Goal: Task Accomplishment & Management: Complete application form

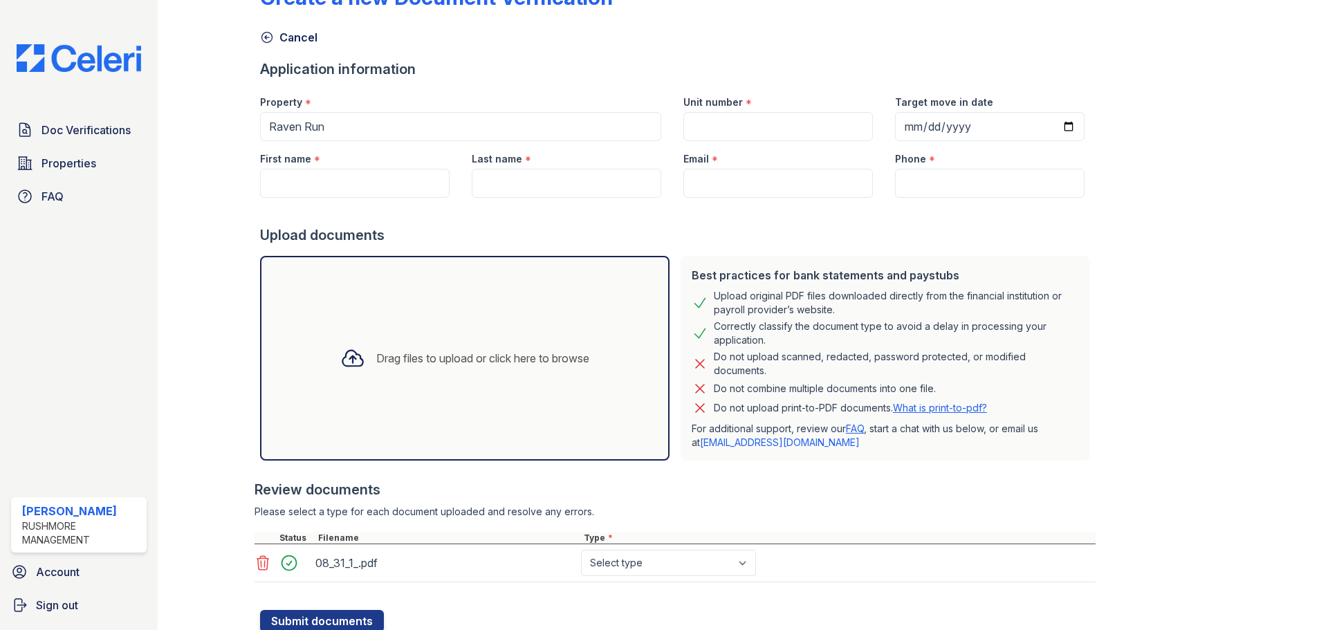
scroll to position [19, 0]
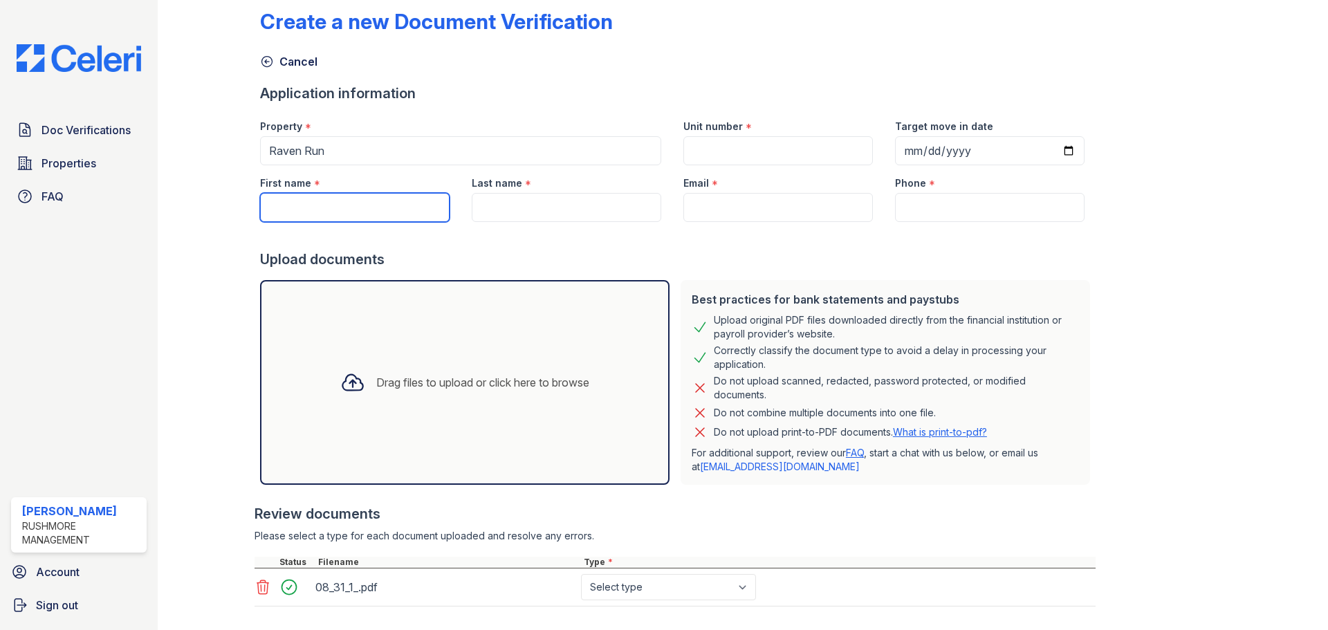
click at [364, 214] on input "First name" at bounding box center [355, 207] width 190 height 29
type input "Monique"
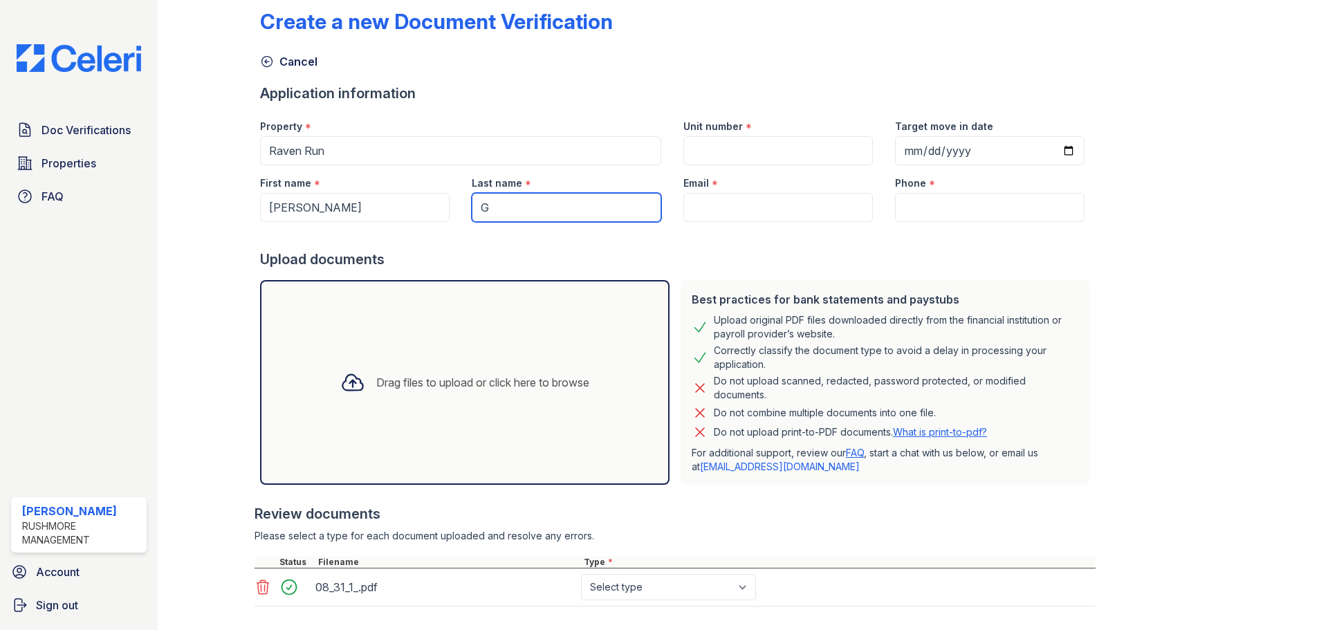
type input "Gr"
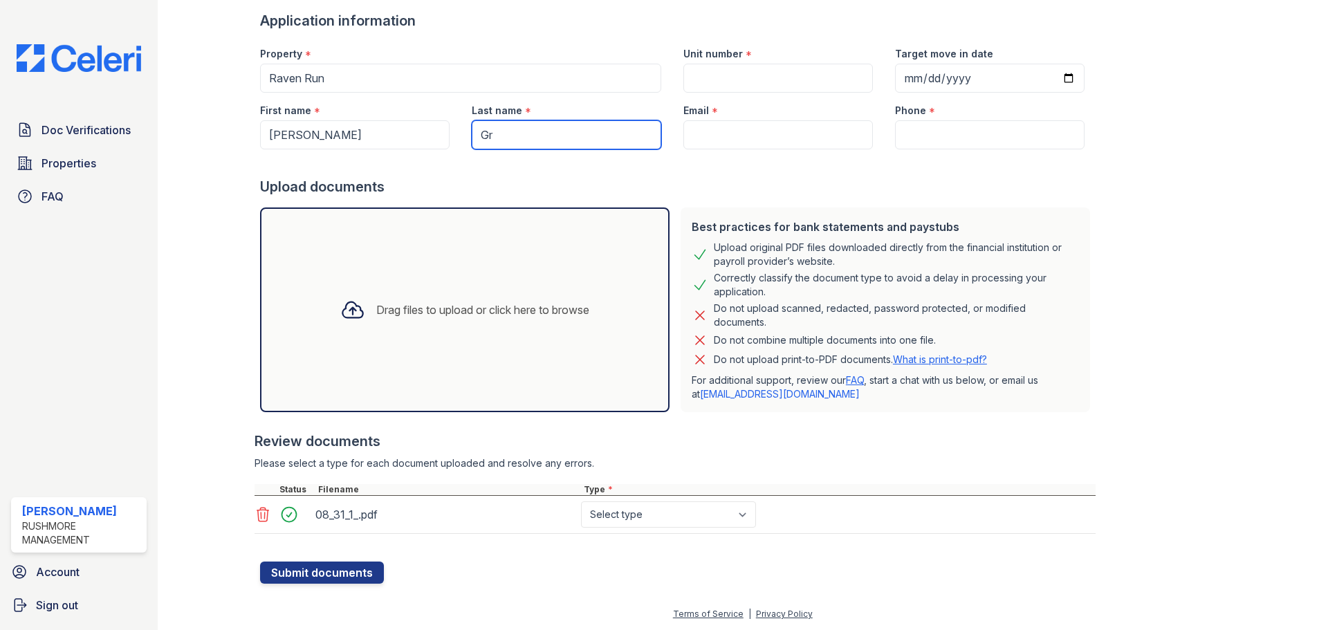
scroll to position [92, 0]
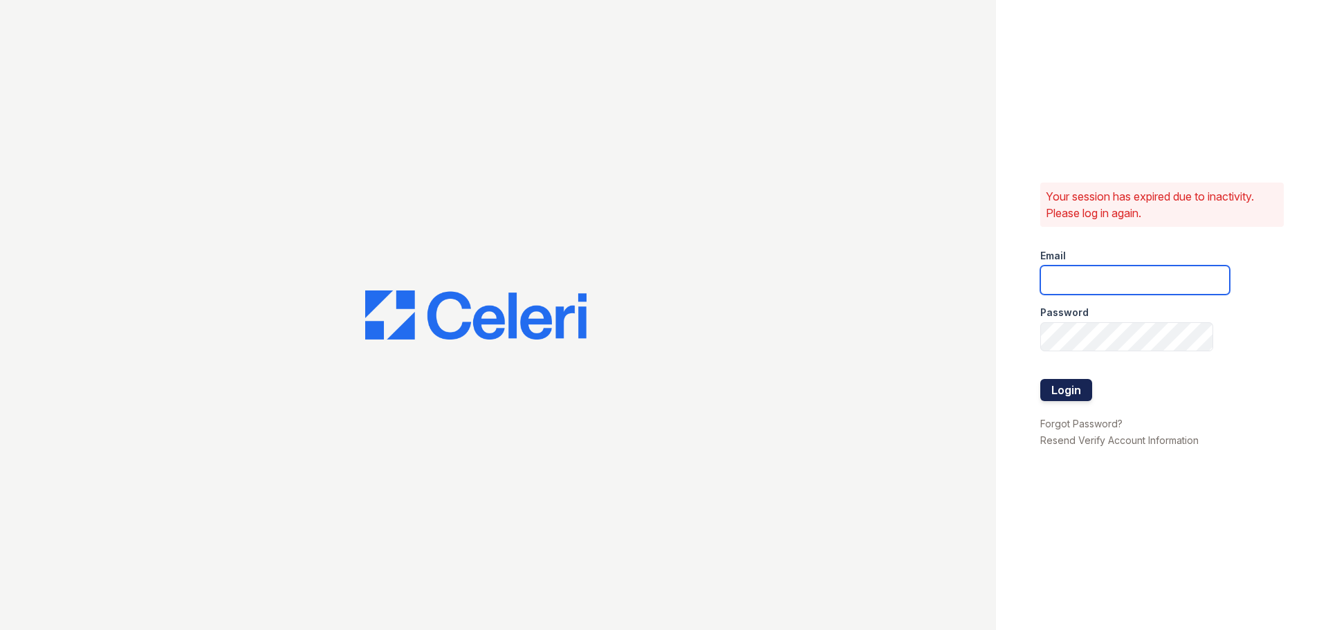
type input "[EMAIL_ADDRESS][DOMAIN_NAME]"
click at [1058, 383] on button "Login" at bounding box center [1066, 390] width 52 height 22
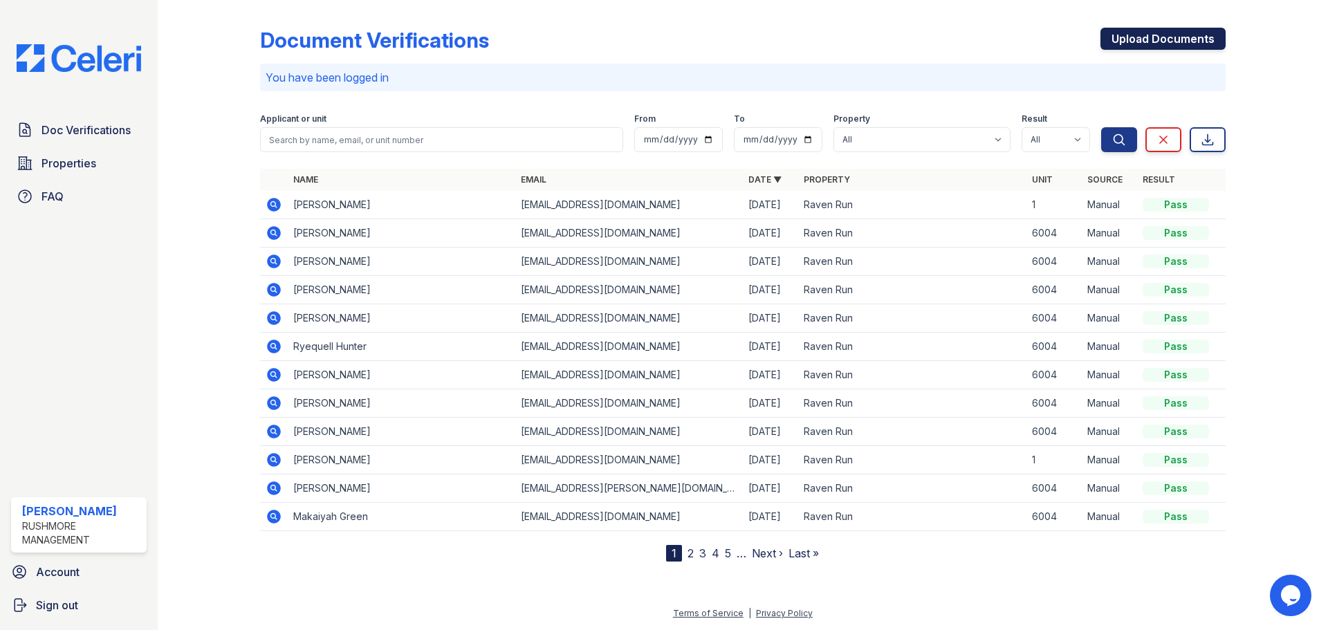
click at [1157, 38] on link "Upload Documents" at bounding box center [1163, 39] width 125 height 22
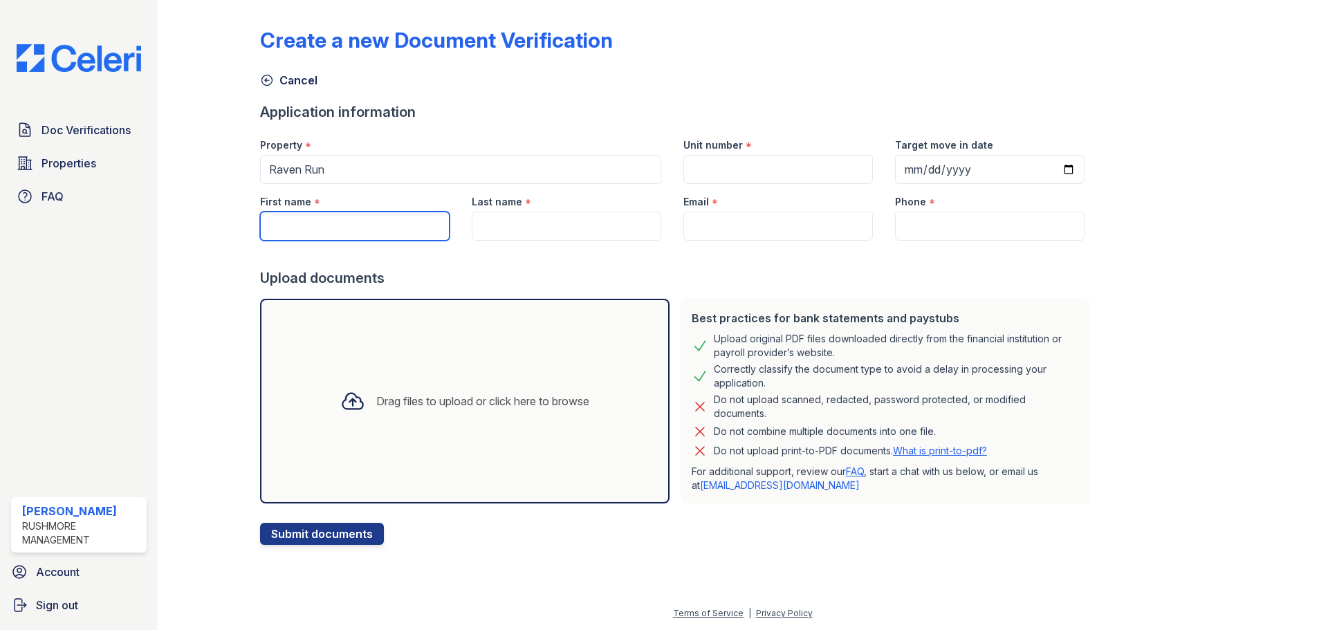
click at [341, 226] on input "First name" at bounding box center [355, 226] width 190 height 29
type input "Monique"
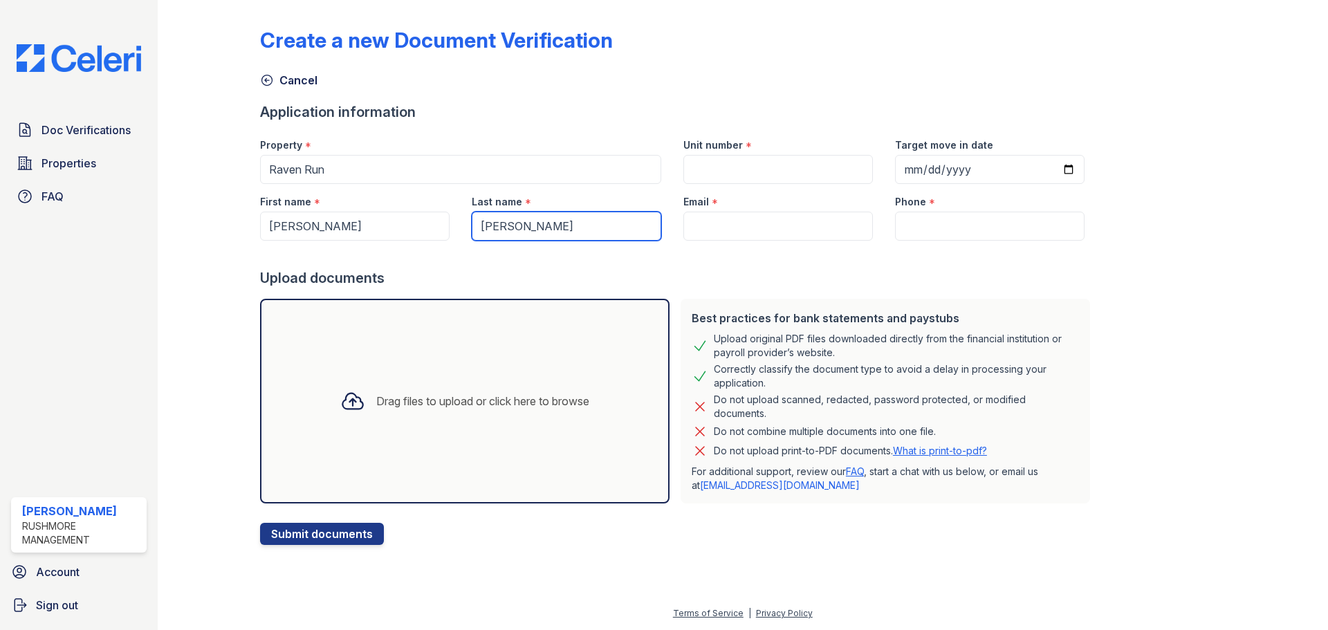
type input "Griffen"
click at [697, 167] on input "Unit number" at bounding box center [778, 169] width 190 height 29
type input "6004"
click at [764, 228] on input "Email" at bounding box center [778, 226] width 190 height 29
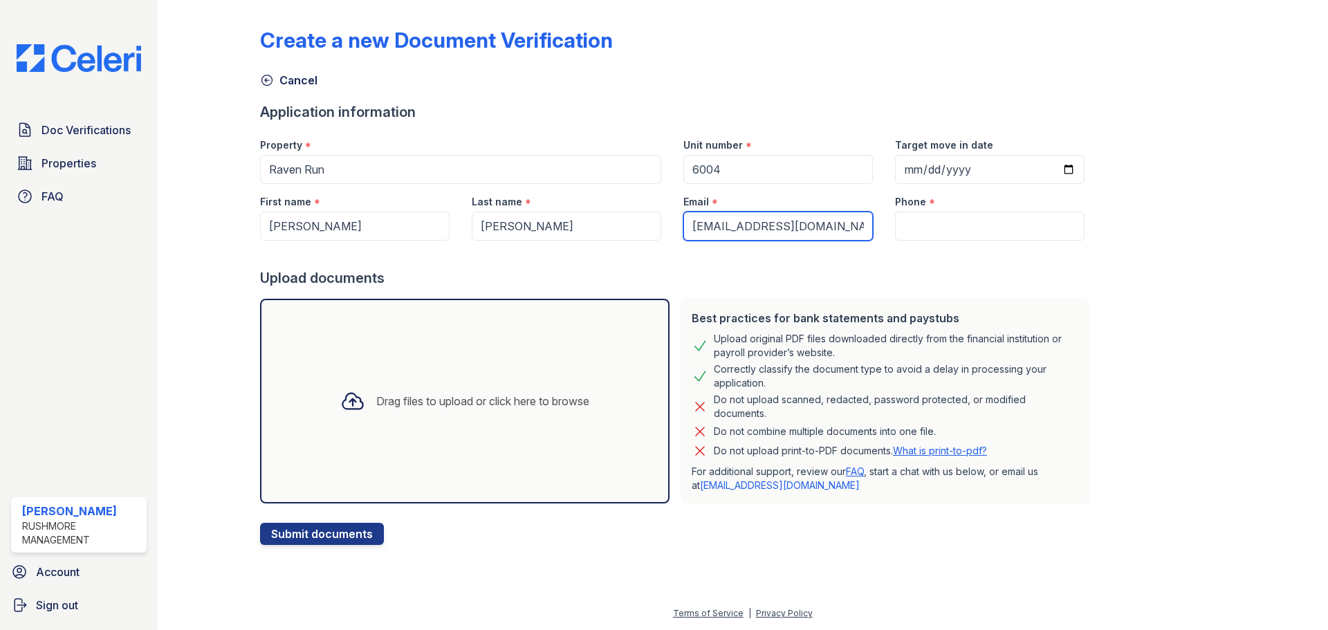
scroll to position [0, 1]
type input "griffenmonique0601@gmail.com"
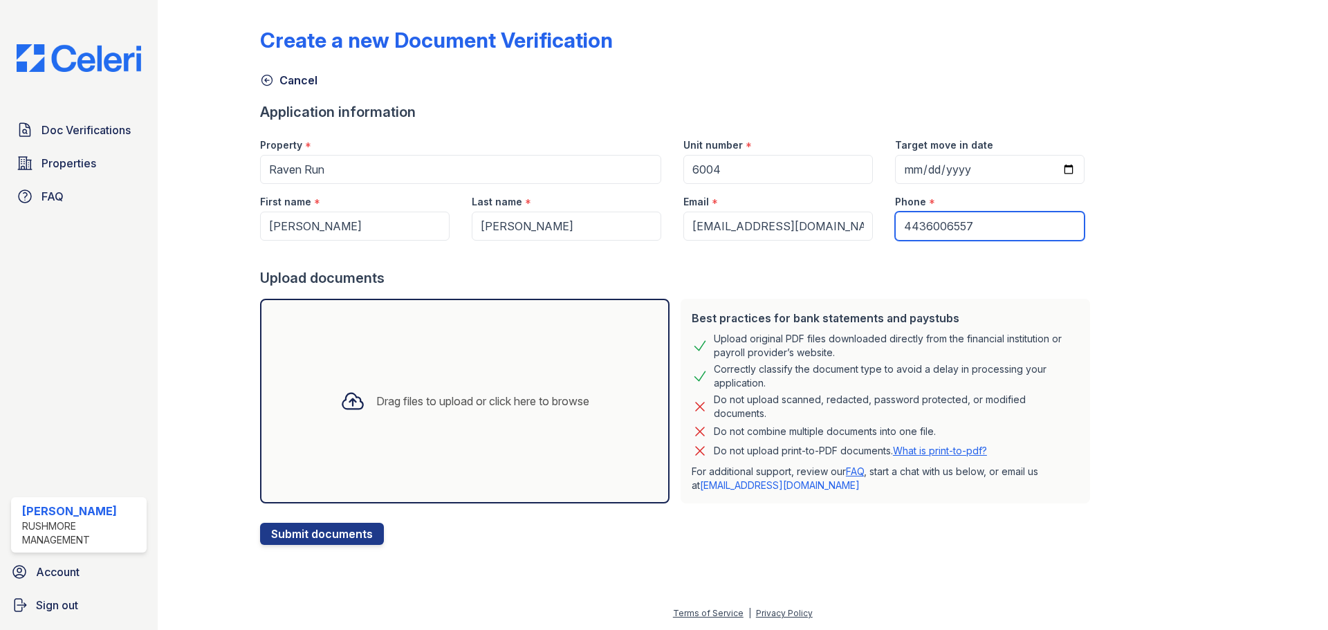
type input "4436006557"
click at [433, 365] on div "Drag files to upload or click here to browse" at bounding box center [465, 401] width 410 height 205
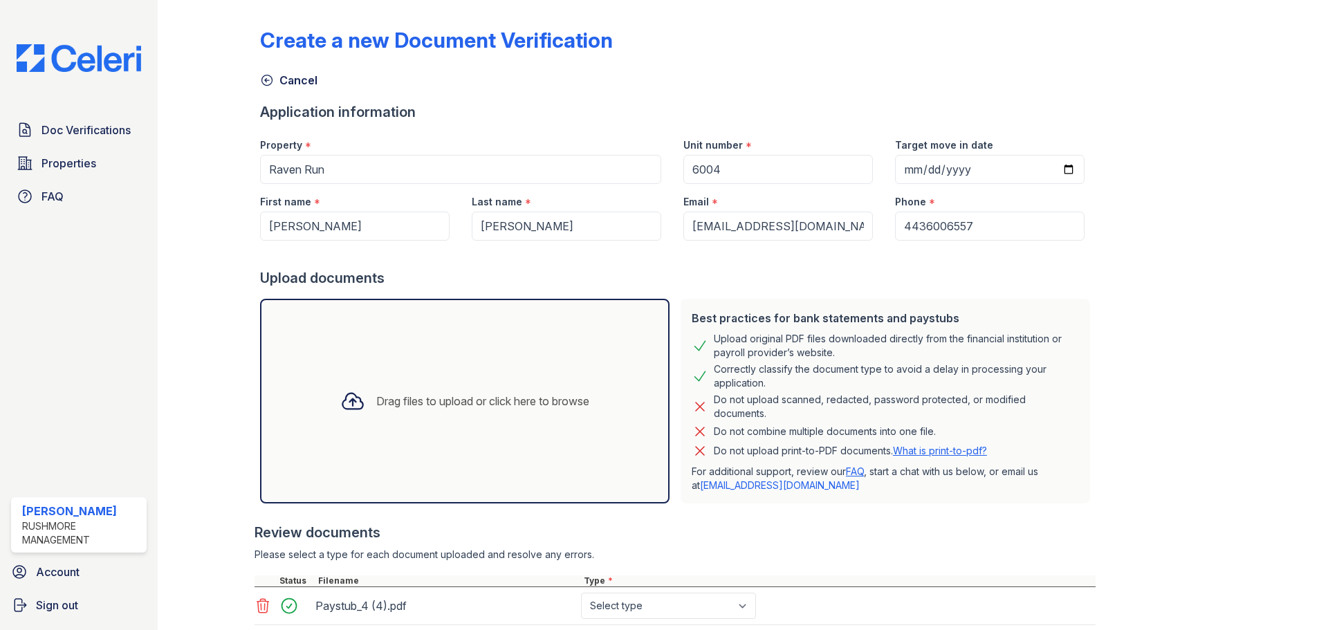
scroll to position [206, 0]
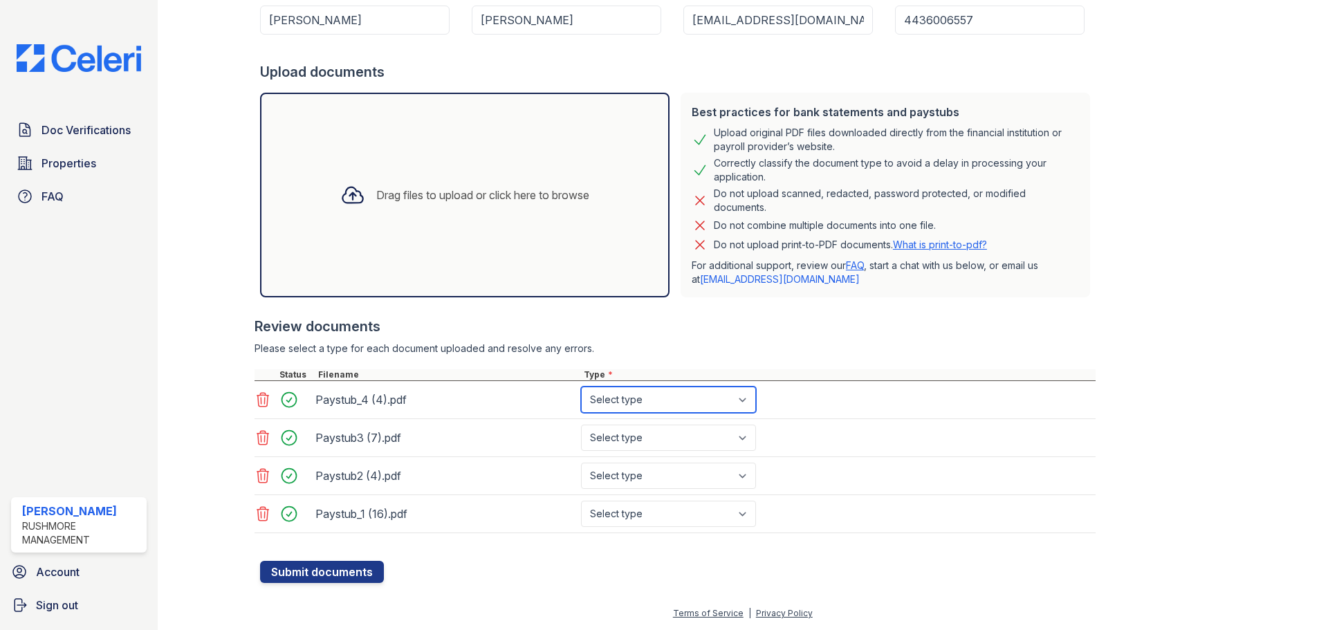
click at [699, 404] on select "Select type Paystub Bank Statement Offer Letter Tax Documents Benefit Award Let…" at bounding box center [668, 400] width 175 height 26
select select "paystub"
click at [581, 387] on select "Select type Paystub Bank Statement Offer Letter Tax Documents Benefit Award Let…" at bounding box center [668, 400] width 175 height 26
click at [682, 432] on select "Select type Paystub Bank Statement Offer Letter Tax Documents Benefit Award Let…" at bounding box center [668, 438] width 175 height 26
select select "paystub"
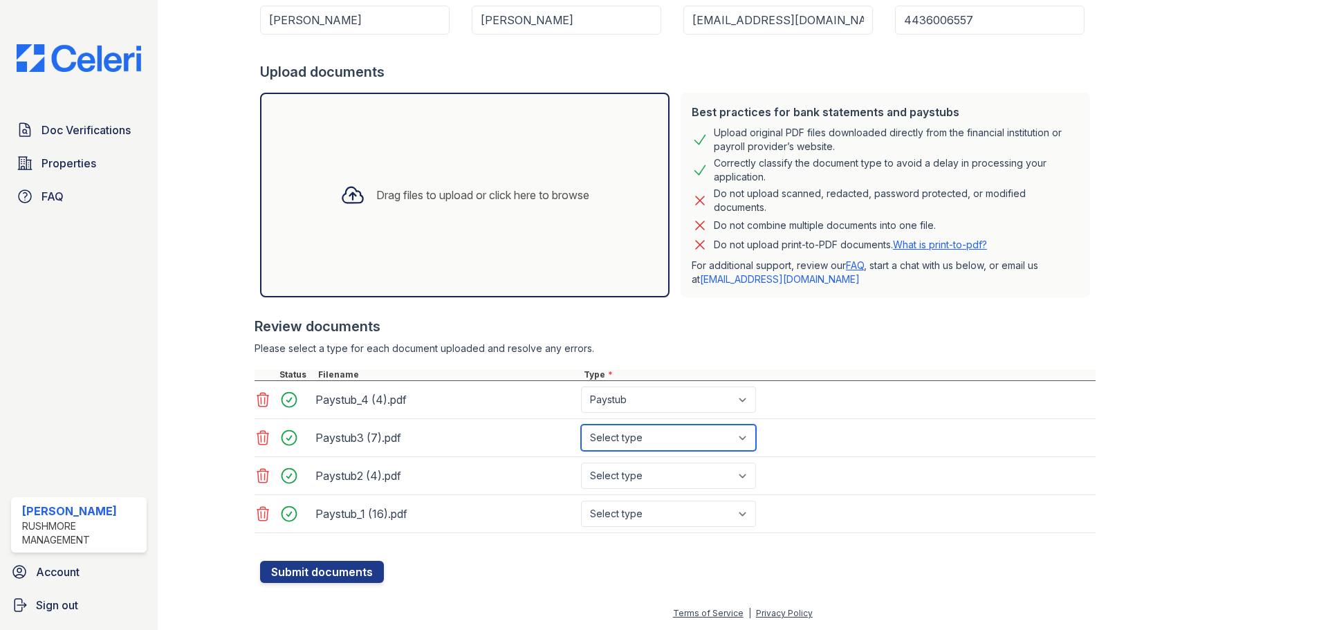
click at [581, 425] on select "Select type Paystub Bank Statement Offer Letter Tax Documents Benefit Award Let…" at bounding box center [668, 438] width 175 height 26
click at [668, 474] on select "Select type Paystub Bank Statement Offer Letter Tax Documents Benefit Award Let…" at bounding box center [668, 476] width 175 height 26
select select "paystub"
click at [581, 463] on select "Select type Paystub Bank Statement Offer Letter Tax Documents Benefit Award Let…" at bounding box center [668, 476] width 175 height 26
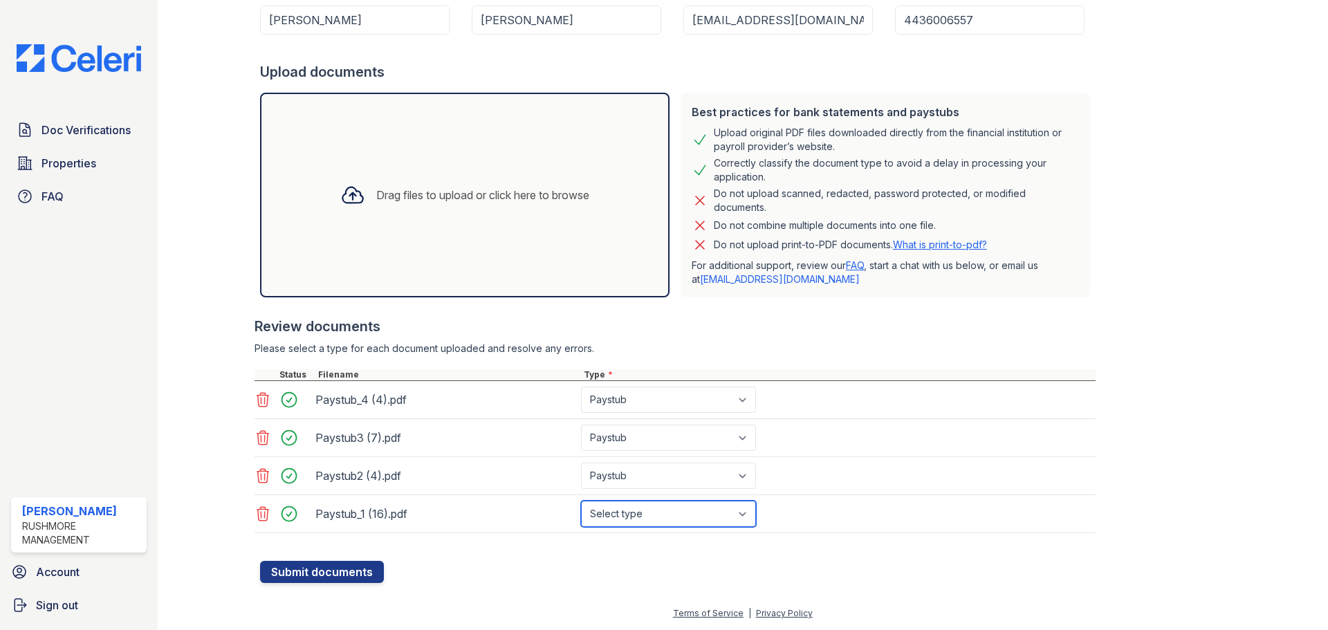
click at [665, 506] on select "Select type Paystub Bank Statement Offer Letter Tax Documents Benefit Award Let…" at bounding box center [668, 514] width 175 height 26
select select "paystub"
click at [581, 501] on select "Select type Paystub Bank Statement Offer Letter Tax Documents Benefit Award Let…" at bounding box center [668, 514] width 175 height 26
click at [506, 190] on div "Drag files to upload or click here to browse" at bounding box center [482, 195] width 213 height 17
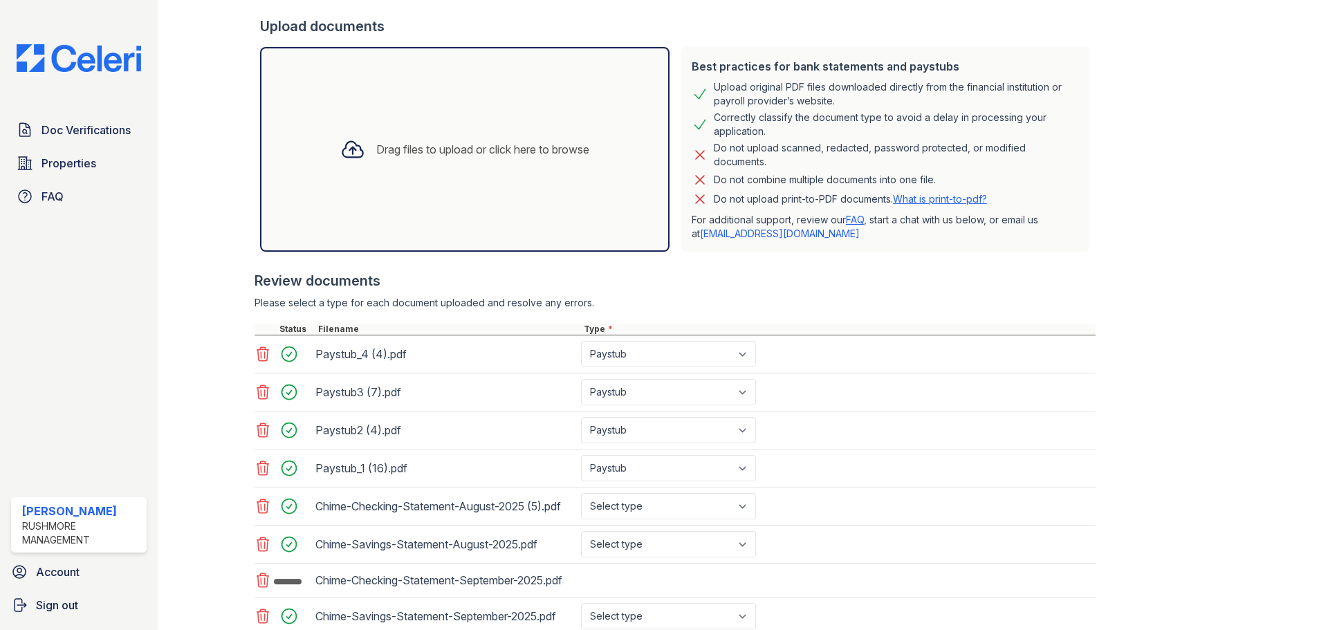
scroll to position [344, 0]
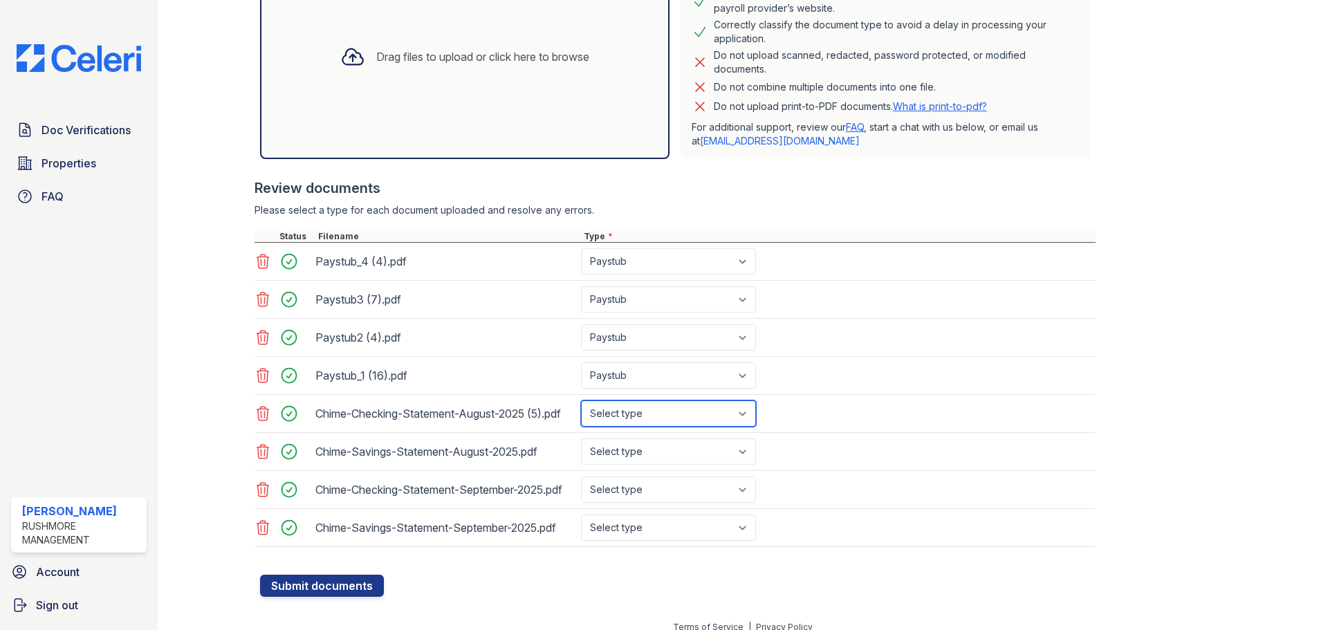
click at [616, 416] on select "Select type Paystub Bank Statement Offer Letter Tax Documents Benefit Award Let…" at bounding box center [668, 414] width 175 height 26
select select "bank_statement"
click at [581, 401] on select "Select type Paystub Bank Statement Offer Letter Tax Documents Benefit Award Let…" at bounding box center [668, 414] width 175 height 26
click at [652, 451] on select "Select type Paystub Bank Statement Offer Letter Tax Documents Benefit Award Let…" at bounding box center [668, 452] width 175 height 26
select select "bank_statement"
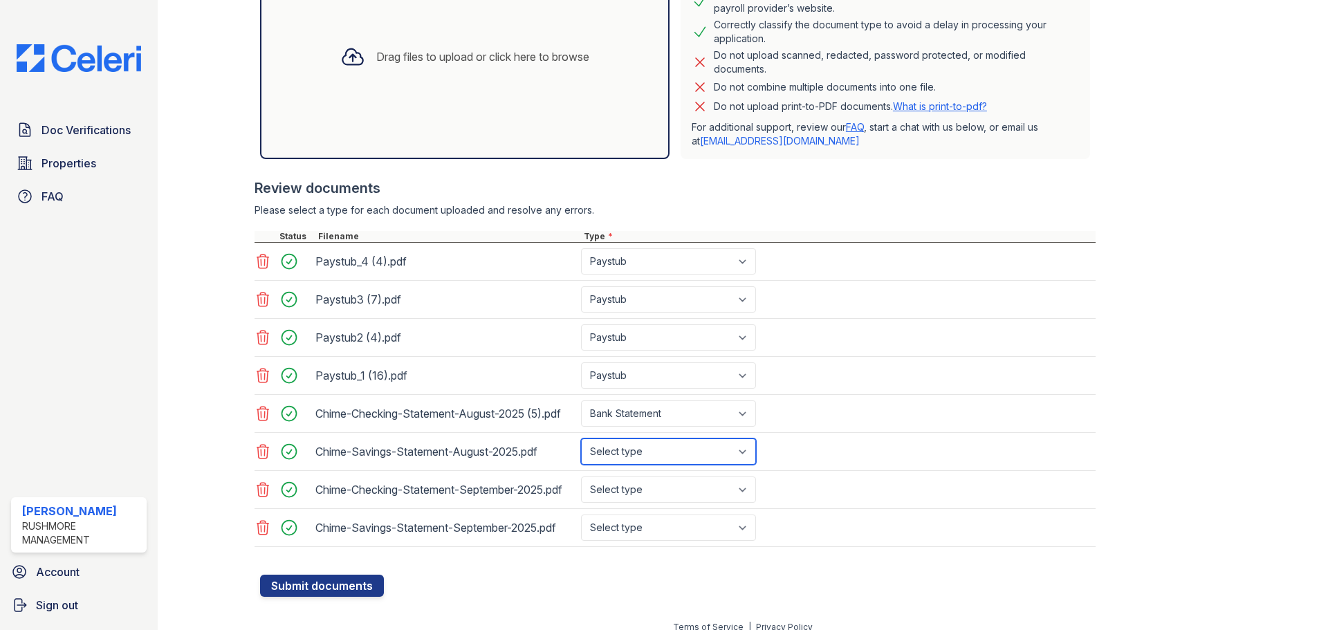
click at [581, 439] on select "Select type Paystub Bank Statement Offer Letter Tax Documents Benefit Award Let…" at bounding box center [668, 452] width 175 height 26
click at [663, 490] on select "Select type Paystub Bank Statement Offer Letter Tax Documents Benefit Award Let…" at bounding box center [668, 490] width 175 height 26
select select "bank_statement"
click at [581, 483] on select "Select type Paystub Bank Statement Offer Letter Tax Documents Benefit Award Let…" at bounding box center [668, 490] width 175 height 26
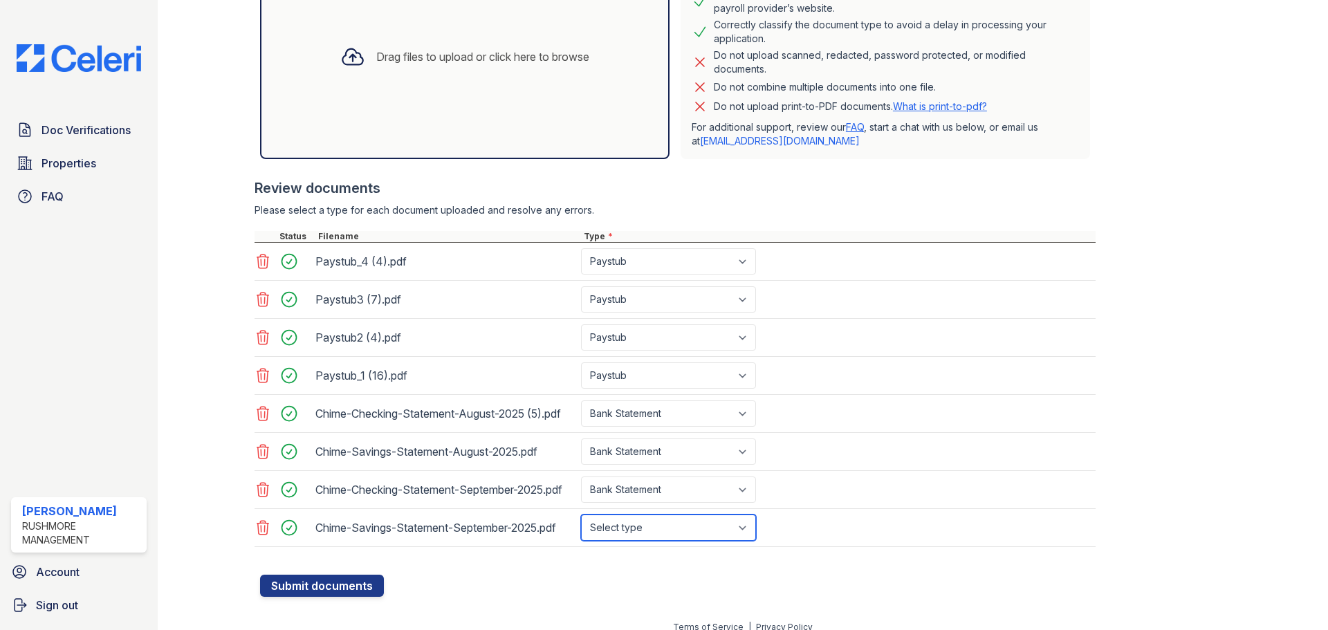
click at [654, 541] on select "Select type Paystub Bank Statement Offer Letter Tax Documents Benefit Award Let…" at bounding box center [668, 528] width 175 height 26
select select "bank_statement"
click at [581, 527] on select "Select type Paystub Bank Statement Offer Letter Tax Documents Benefit Award Let…" at bounding box center [668, 528] width 175 height 26
click at [992, 436] on div "Chime-Savings-Statement-August-2025.pdf Select type Paystub Bank Statement Offe…" at bounding box center [675, 452] width 841 height 38
click at [371, 597] on button "Submit documents" at bounding box center [322, 586] width 124 height 22
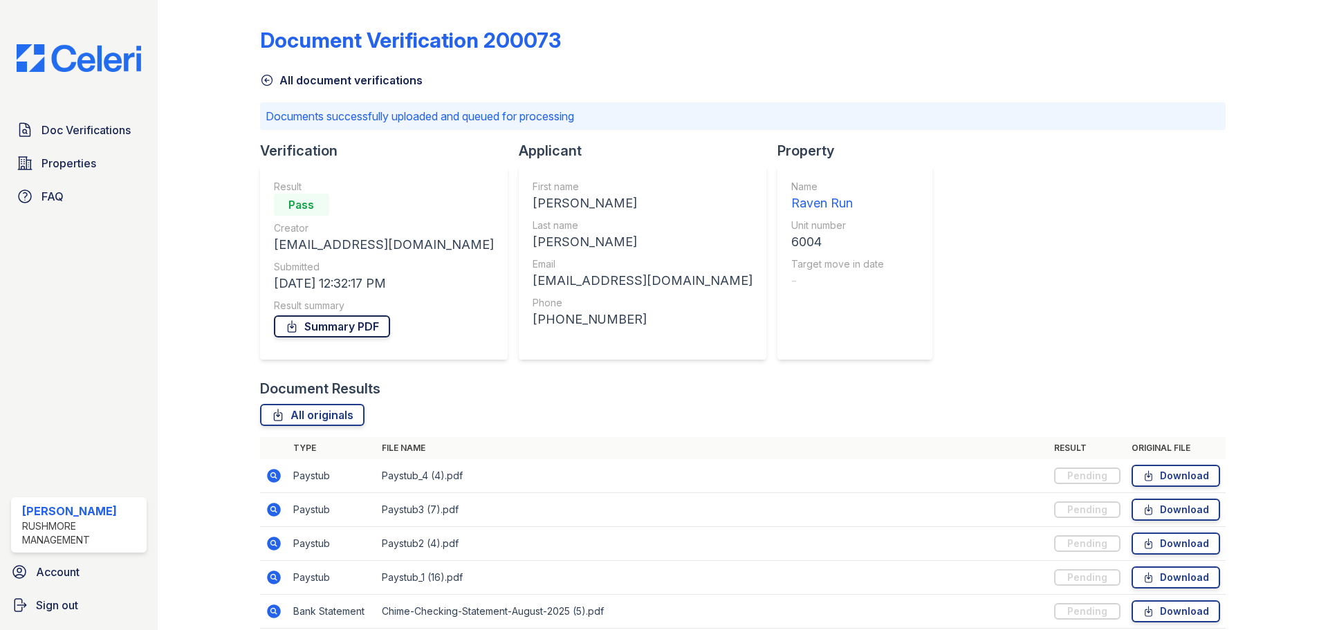
click at [353, 324] on link "Summary PDF" at bounding box center [332, 326] width 116 height 22
click at [875, 75] on div "All document verifications" at bounding box center [743, 76] width 966 height 25
click at [119, 73] on div "Doc Verifications Properties FAQ Akanni Evans Rushmore Management Account Sign …" at bounding box center [79, 315] width 158 height 630
click at [120, 61] on img at bounding box center [79, 58] width 147 height 28
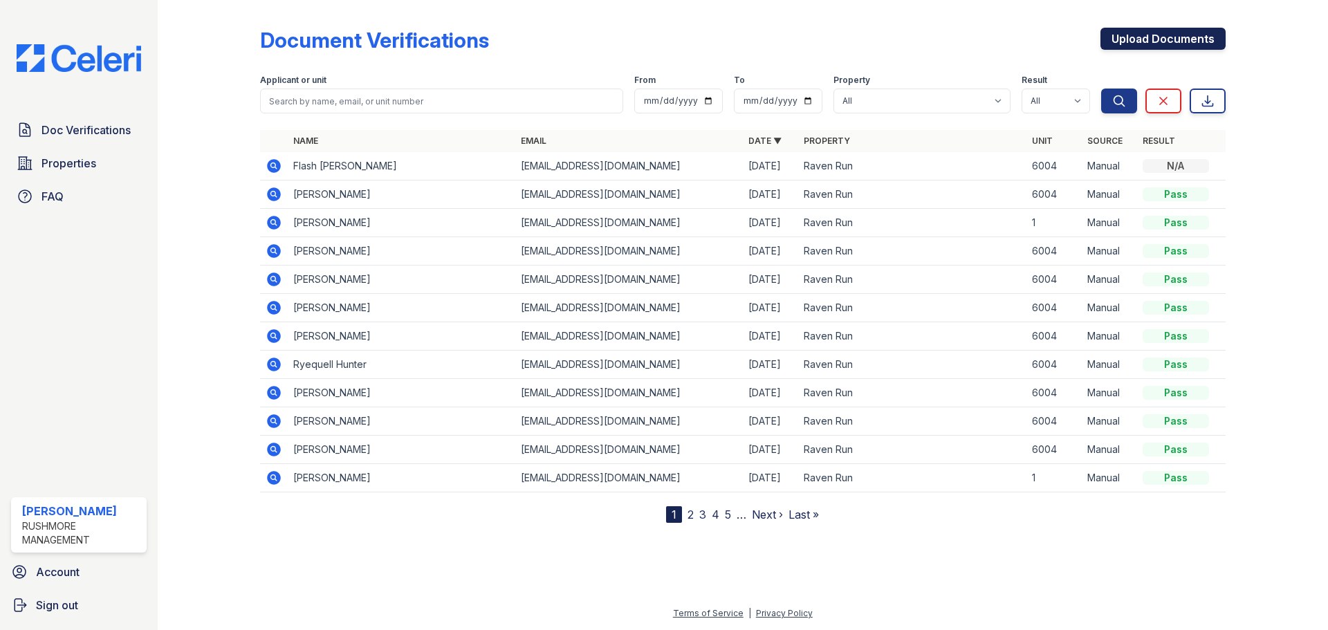
click at [1112, 44] on link "Upload Documents" at bounding box center [1163, 39] width 125 height 22
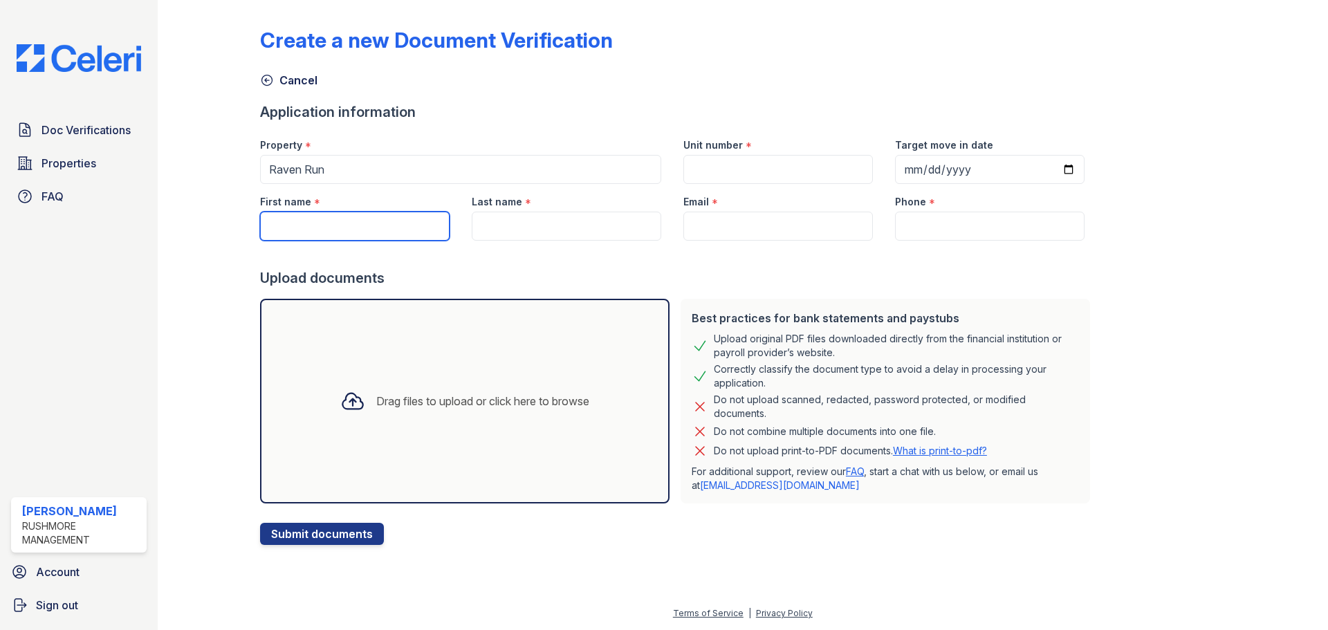
click at [386, 220] on input "First name" at bounding box center [355, 226] width 190 height 29
type input "Latiara"
drag, startPoint x: 506, startPoint y: 227, endPoint x: 502, endPoint y: 217, distance: 10.5
click at [506, 227] on input "Last name" at bounding box center [567, 226] width 190 height 29
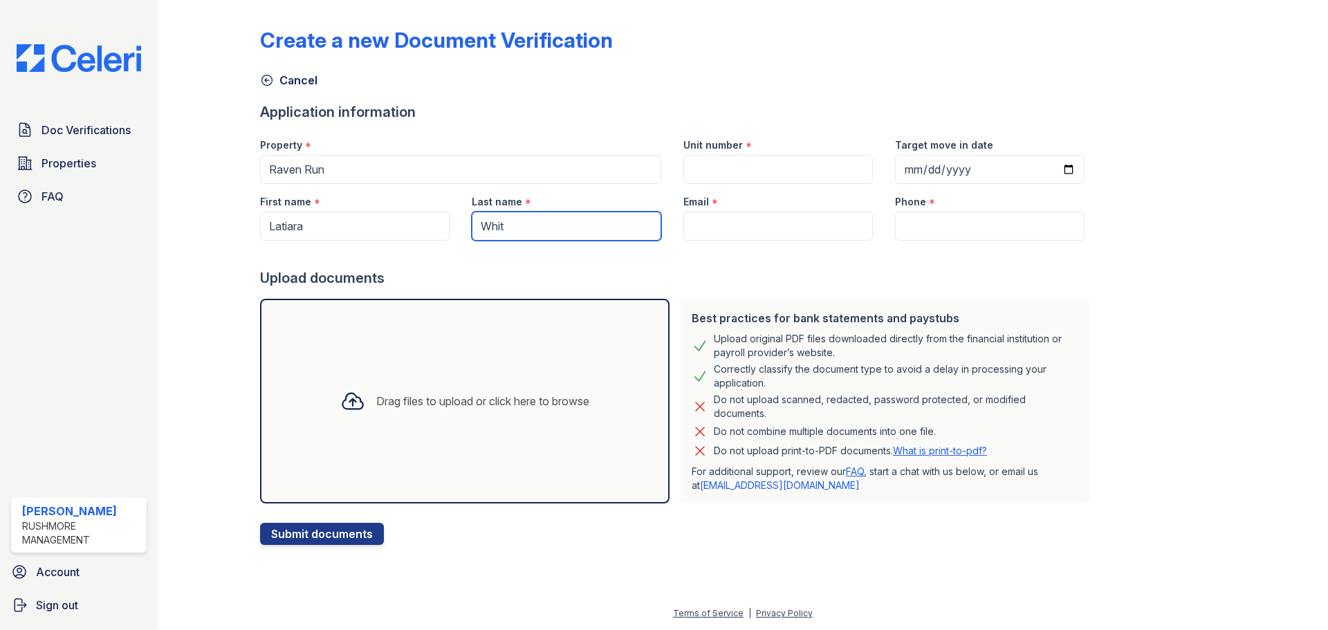
type input "[PERSON_NAME]"
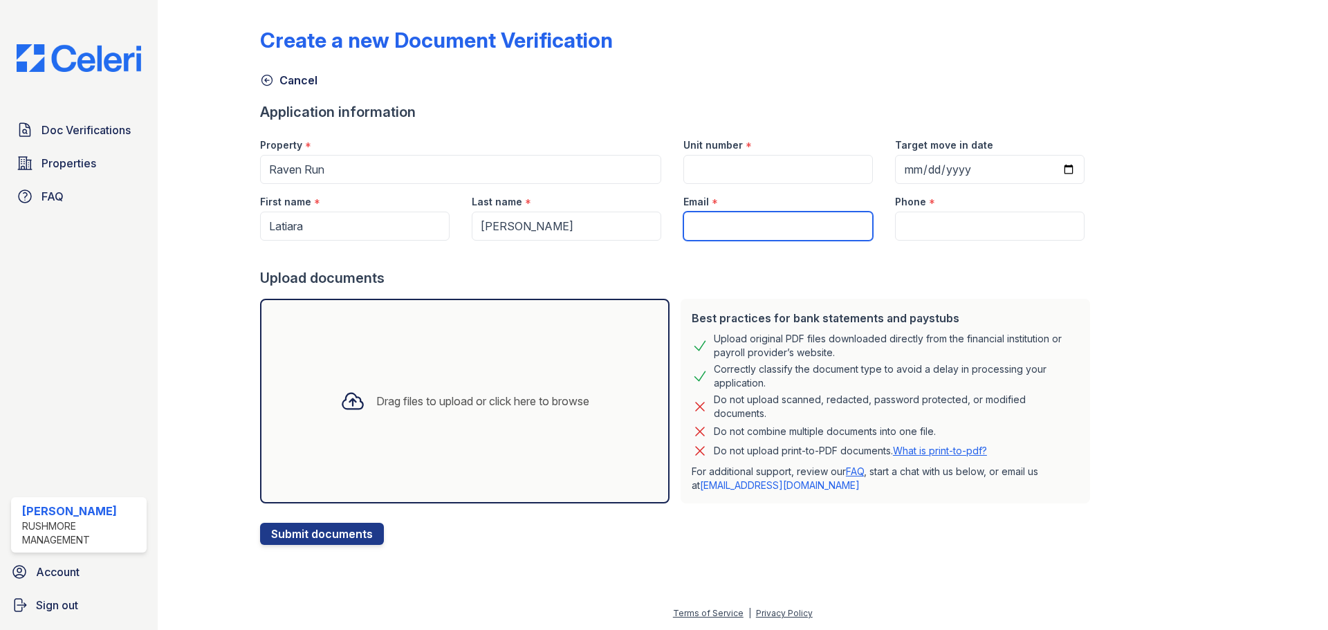
click at [715, 231] on input "Email" at bounding box center [778, 226] width 190 height 29
paste input "[EMAIL_ADDRESS][DOMAIN_NAME]"
type input "[EMAIL_ADDRESS][DOMAIN_NAME]"
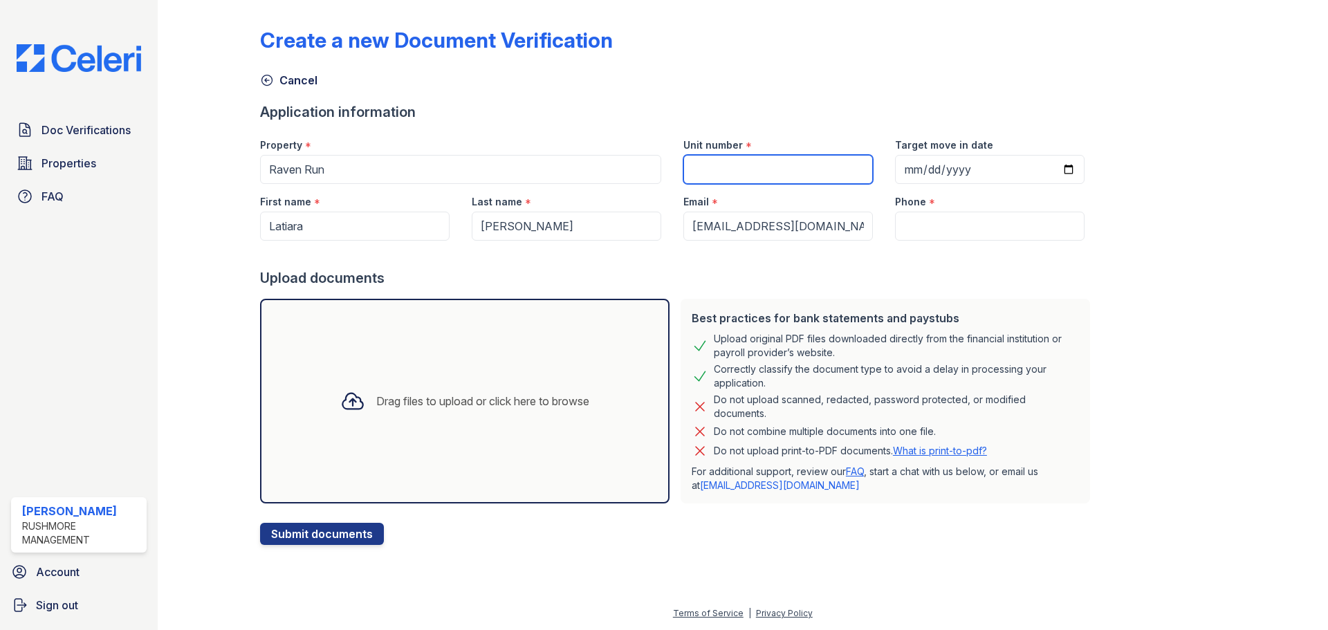
click at [759, 176] on input "Unit number" at bounding box center [778, 169] width 190 height 29
type input "6004"
click at [921, 220] on input "Phone" at bounding box center [990, 226] width 190 height 29
drag, startPoint x: 921, startPoint y: 220, endPoint x: 822, endPoint y: 228, distance: 99.3
click at [822, 228] on input "[EMAIL_ADDRESS][DOMAIN_NAME]" at bounding box center [778, 226] width 190 height 29
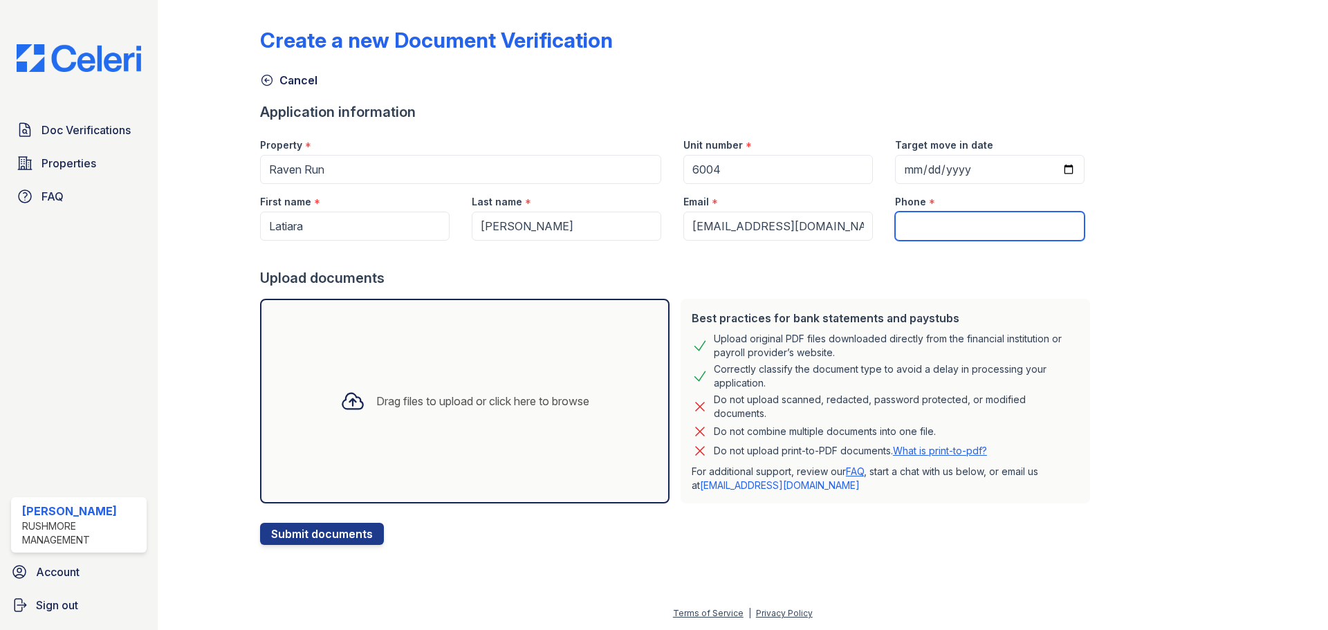
paste input "+1 (667) 494-8762"
type input "+1 (667) 494-8762"
click at [472, 404] on div "Drag files to upload or click here to browse" at bounding box center [482, 401] width 213 height 17
click at [490, 333] on div "Drag files to upload or click here to browse" at bounding box center [465, 401] width 410 height 205
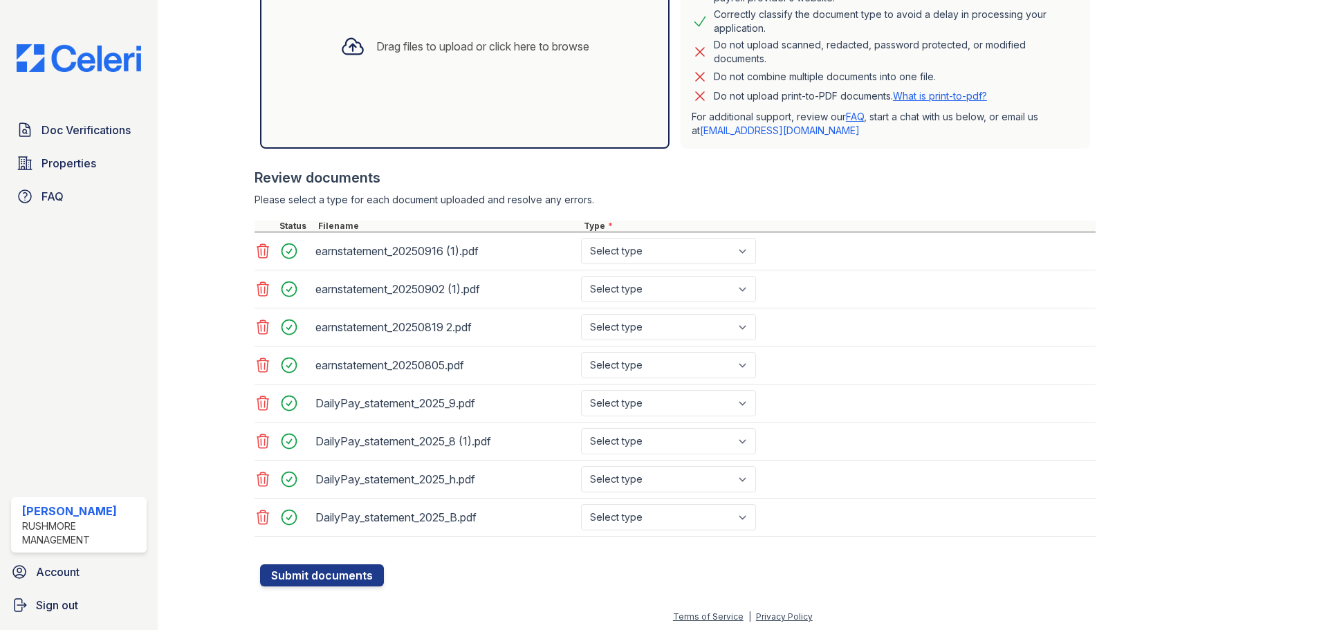
scroll to position [358, 0]
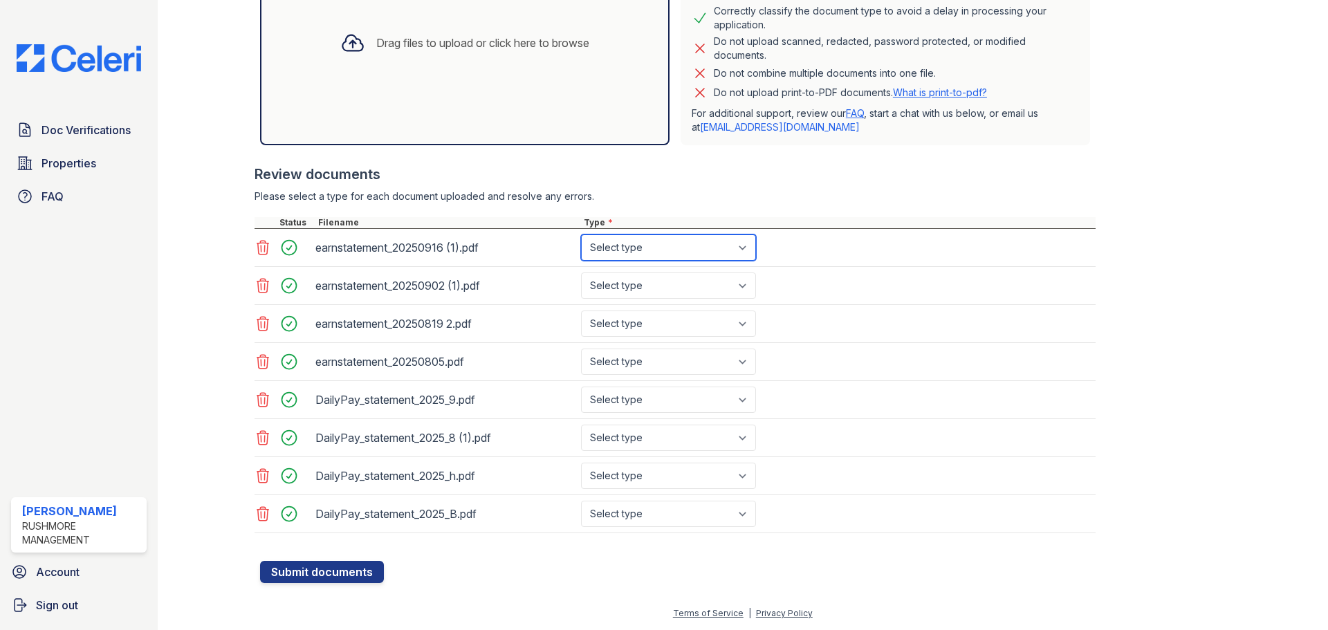
click at [711, 278] on div "earnstatement_20250916 (1).pdf Select type Paystub Bank Statement Offer Letter …" at bounding box center [675, 381] width 841 height 304
select select "paystub"
click at [581, 235] on select "Select type Paystub Bank Statement Offer Letter Tax Documents Benefit Award Let…" at bounding box center [668, 248] width 175 height 26
click at [705, 282] on select "Select type Paystub Bank Statement Offer Letter Tax Documents Benefit Award Let…" at bounding box center [668, 286] width 175 height 26
select select "paystub"
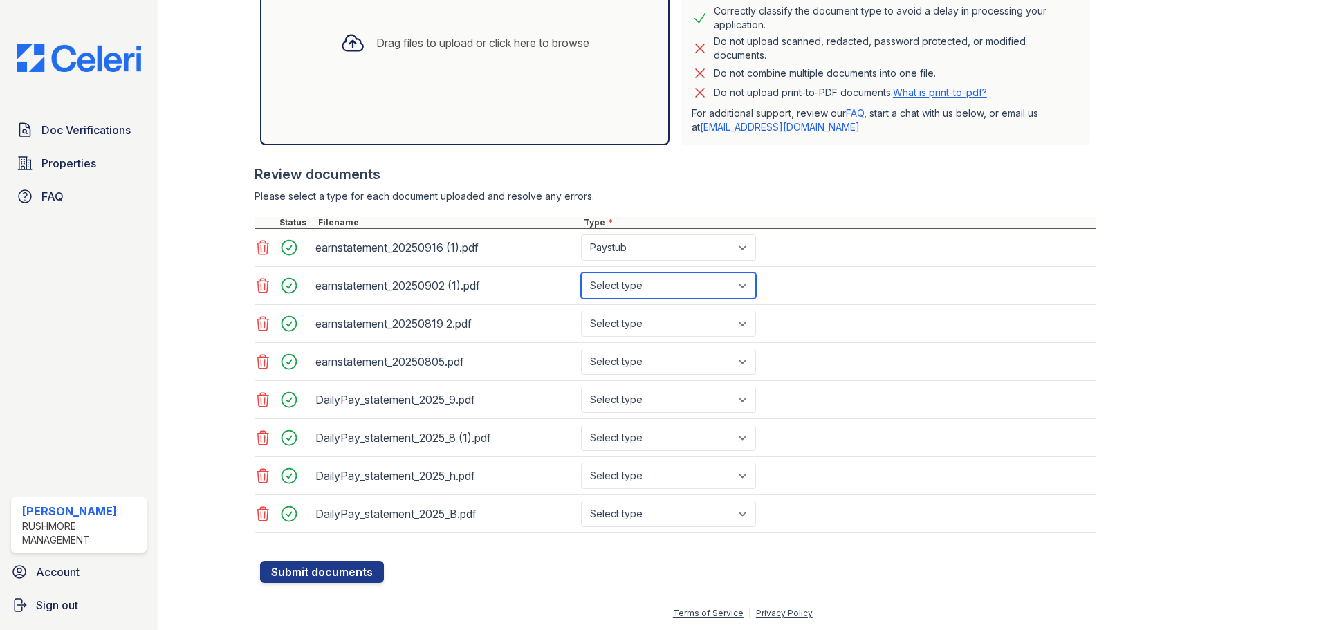
click at [581, 273] on select "Select type Paystub Bank Statement Offer Letter Tax Documents Benefit Award Let…" at bounding box center [668, 286] width 175 height 26
click at [696, 319] on select "Select type Paystub Bank Statement Offer Letter Tax Documents Benefit Award Let…" at bounding box center [668, 324] width 175 height 26
select select "paystub"
click at [581, 311] on select "Select type Paystub Bank Statement Offer Letter Tax Documents Benefit Award Let…" at bounding box center [668, 324] width 175 height 26
click at [680, 360] on select "Select type Paystub Bank Statement Offer Letter Tax Documents Benefit Award Let…" at bounding box center [668, 362] width 175 height 26
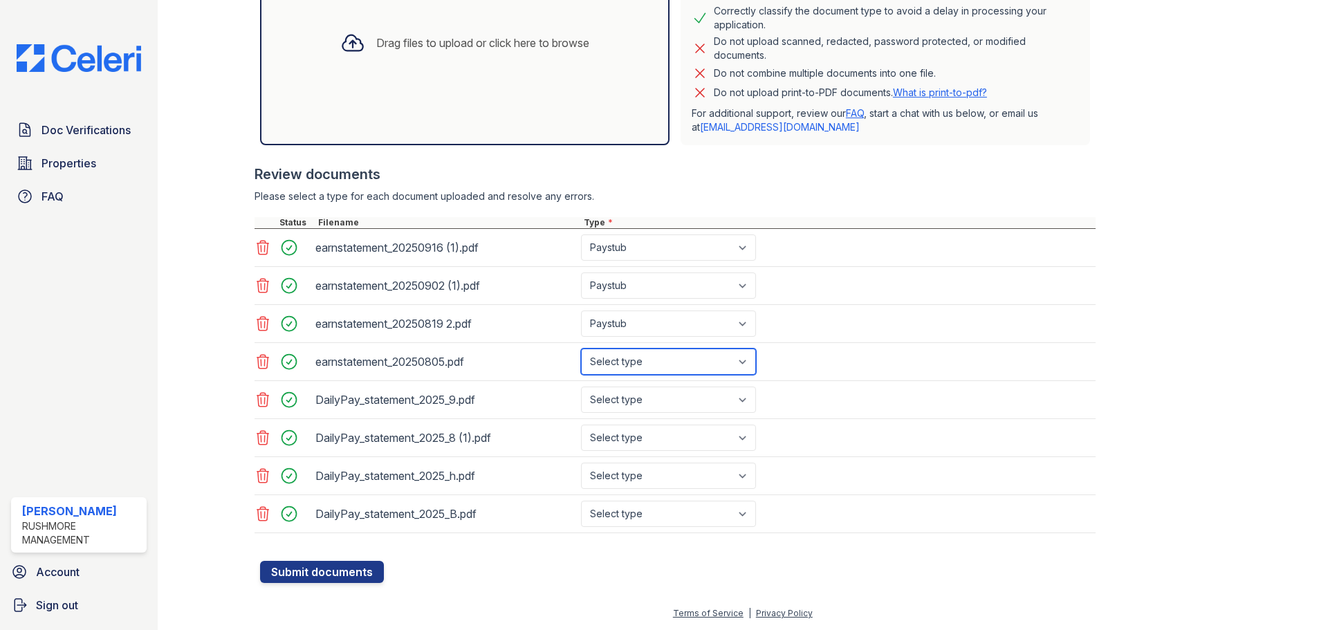
select select "paystub"
click at [581, 349] on select "Select type Paystub Bank Statement Offer Letter Tax Documents Benefit Award Let…" at bounding box center [668, 362] width 175 height 26
click at [663, 400] on select "Select type Paystub Bank Statement Offer Letter Tax Documents Benefit Award Let…" at bounding box center [668, 400] width 175 height 26
select select "bank_statement"
click at [581, 387] on select "Select type Paystub Bank Statement Offer Letter Tax Documents Benefit Award Let…" at bounding box center [668, 400] width 175 height 26
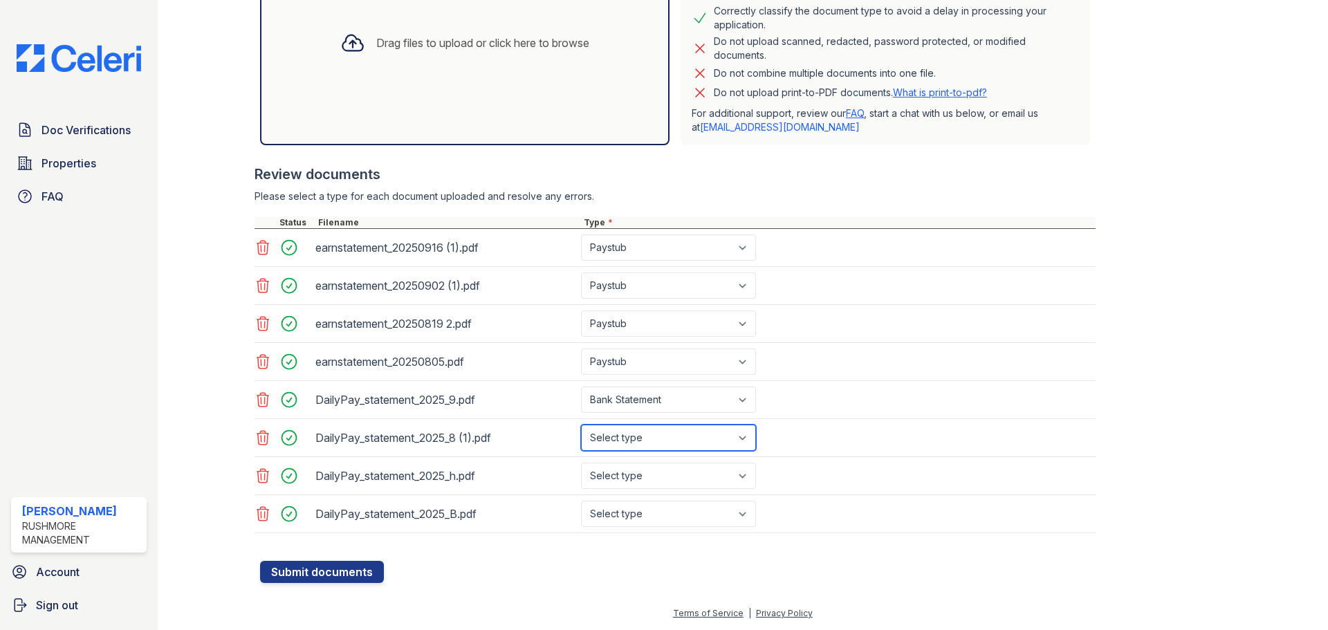
click at [665, 445] on select "Select type Paystub Bank Statement Offer Letter Tax Documents Benefit Award Let…" at bounding box center [668, 438] width 175 height 26
select select "bank_statement"
click at [581, 425] on select "Select type Paystub Bank Statement Offer Letter Tax Documents Benefit Award Let…" at bounding box center [668, 438] width 175 height 26
click at [671, 482] on select "Select type Paystub Bank Statement Offer Letter Tax Documents Benefit Award Let…" at bounding box center [668, 476] width 175 height 26
select select "bank_statement"
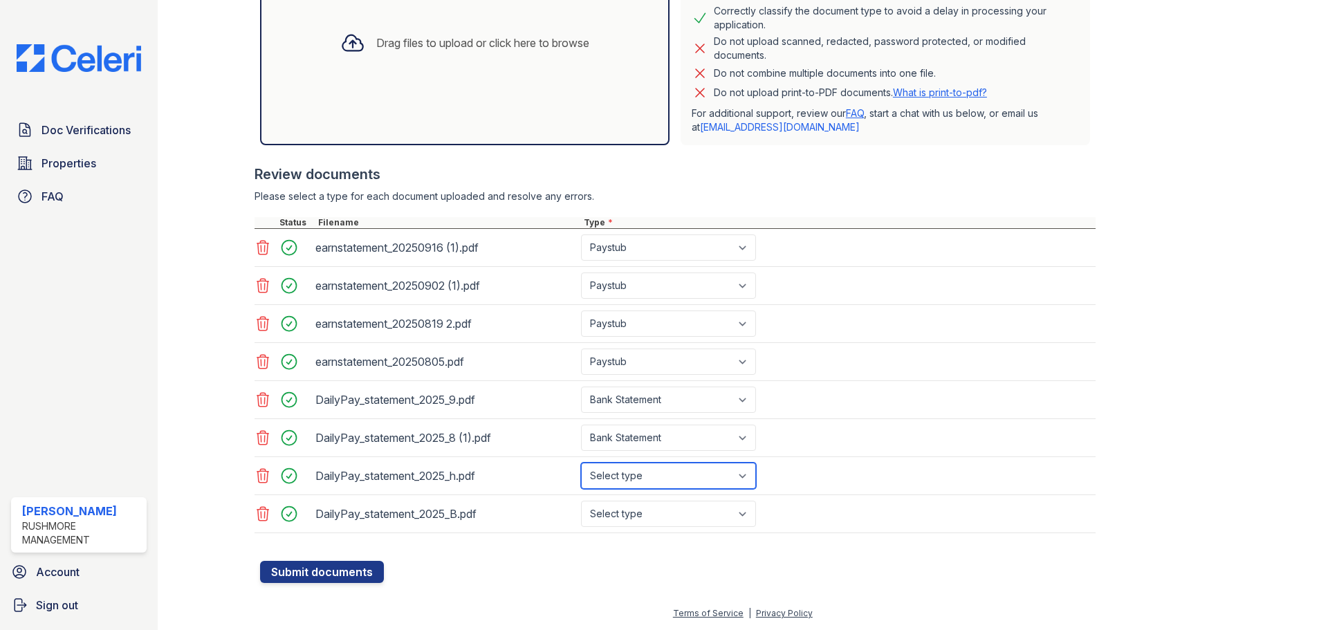
click at [581, 463] on select "Select type Paystub Bank Statement Offer Letter Tax Documents Benefit Award Let…" at bounding box center [668, 476] width 175 height 26
click at [665, 520] on select "Select type Paystub Bank Statement Offer Letter Tax Documents Benefit Award Let…" at bounding box center [668, 514] width 175 height 26
select select "bank_statement"
click at [581, 501] on select "Select type Paystub Bank Statement Offer Letter Tax Documents Benefit Award Let…" at bounding box center [668, 514] width 175 height 26
click at [359, 573] on button "Submit documents" at bounding box center [322, 572] width 124 height 22
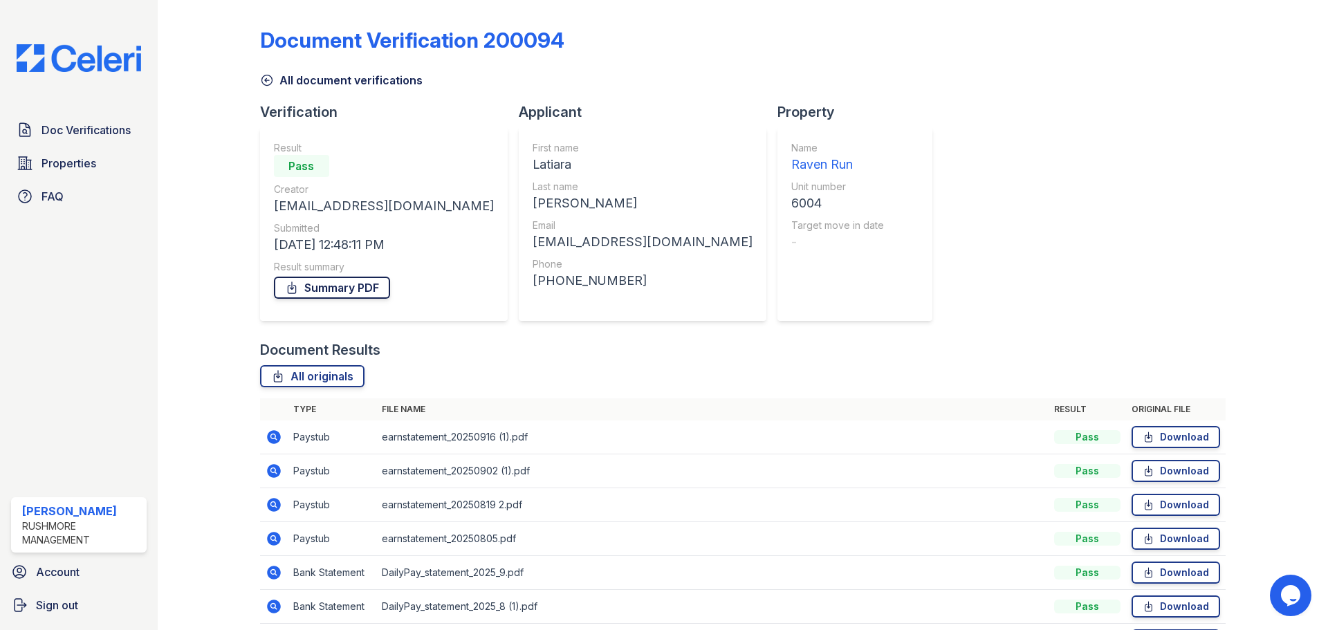
click at [374, 289] on link "Summary PDF" at bounding box center [332, 288] width 116 height 22
click at [875, 96] on div "Document Verification 200094 All document verifications Verification Result Pas…" at bounding box center [743, 356] width 966 height 700
